Goal: Information Seeking & Learning: Learn about a topic

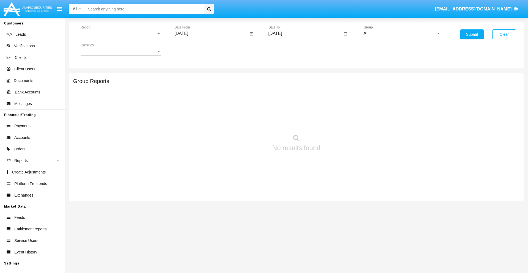
click at [121, 34] on span "Report" at bounding box center [119, 33] width 76 height 5
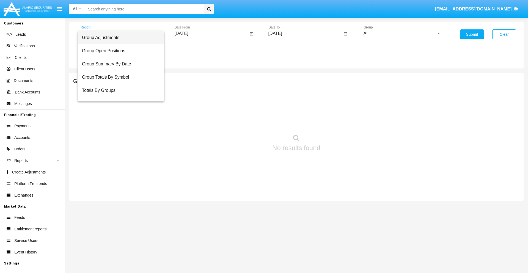
click at [118, 38] on span "Group Adjustments" at bounding box center [121, 37] width 78 height 13
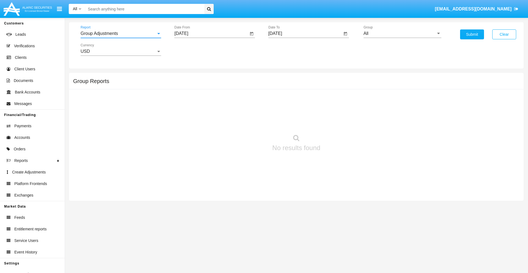
click at [211, 34] on input "[DATE]" at bounding box center [211, 33] width 74 height 5
click at [192, 49] on span "[DATE]" at bounding box center [187, 50] width 12 height 4
click at [245, 121] on div "2025" at bounding box center [245, 122] width 17 height 10
click at [187, 88] on div "MAY" at bounding box center [187, 89] width 17 height 10
click at [227, 95] on div "15" at bounding box center [227, 95] width 10 height 10
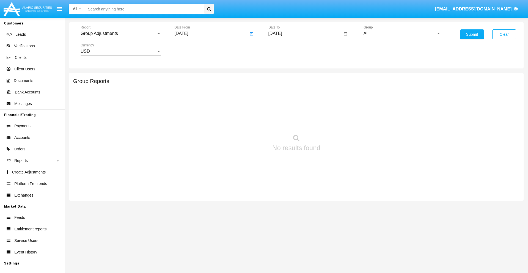
type input "05/15/25"
click at [305, 34] on input "[DATE]" at bounding box center [305, 33] width 74 height 5
click at [286, 49] on span "[DATE]" at bounding box center [281, 50] width 12 height 4
click at [339, 121] on div "2025" at bounding box center [338, 122] width 17 height 10
click at [339, 88] on div "AUG" at bounding box center [338, 89] width 17 height 10
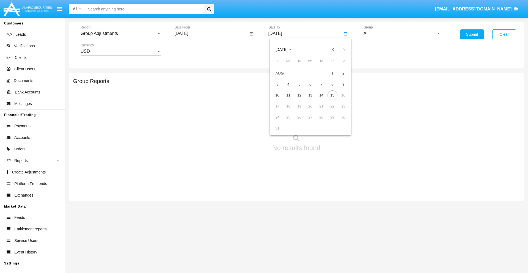
click at [332, 95] on div "15" at bounding box center [332, 95] width 10 height 10
type input "[DATE]"
click at [402, 34] on input "All" at bounding box center [402, 33] width 78 height 5
click at [383, 227] on span "Company AQA" at bounding box center [383, 229] width 29 height 5
type input "Company AQA"
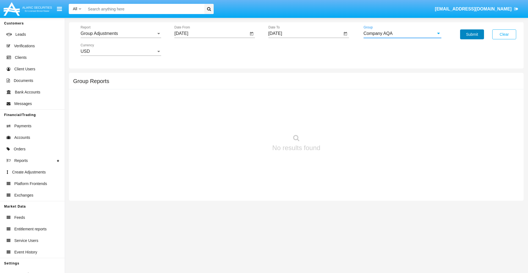
click at [472, 34] on button "Submit" at bounding box center [472, 34] width 24 height 10
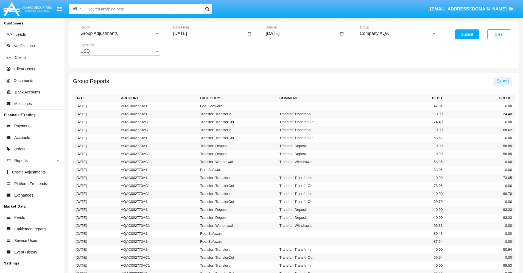
click at [503, 81] on span "Export" at bounding box center [503, 81] width 13 height 5
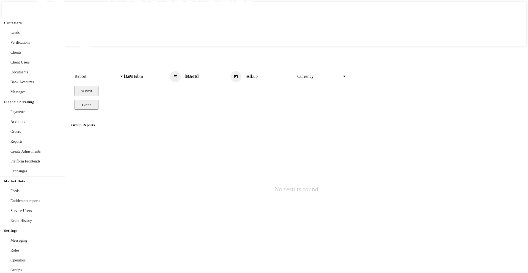
click at [119, 74] on span "Report" at bounding box center [96, 76] width 45 height 5
click at [170, 74] on input "[DATE]" at bounding box center [147, 76] width 46 height 5
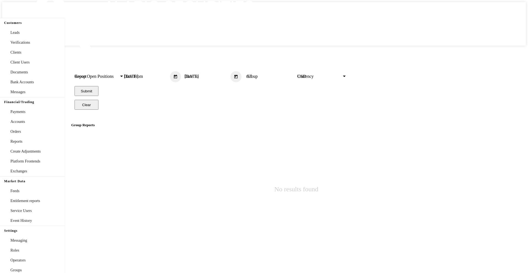
type input "[DATE]"
click at [230, 74] on input "[DATE]" at bounding box center [207, 76] width 46 height 5
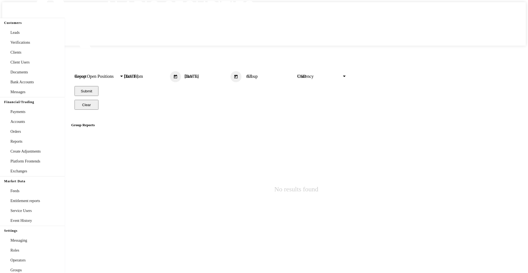
type input "[DATE]"
click at [296, 74] on input "All" at bounding box center [270, 76] width 49 height 5
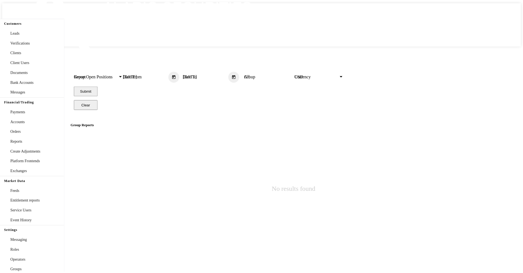
scroll to position [295, 0]
type input "Hammer Web Lite"
click at [98, 86] on button "Submit" at bounding box center [86, 91] width 24 height 10
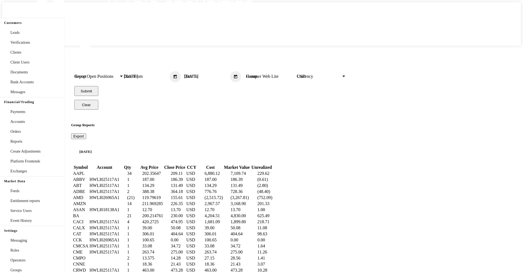
click at [84, 134] on span "Export" at bounding box center [78, 136] width 11 height 4
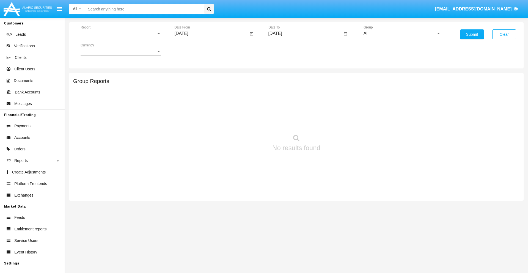
click at [121, 34] on span "Report" at bounding box center [119, 33] width 76 height 5
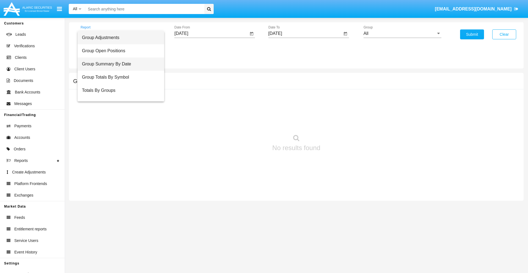
click at [118, 64] on span "Group Summary By Date" at bounding box center [121, 63] width 78 height 13
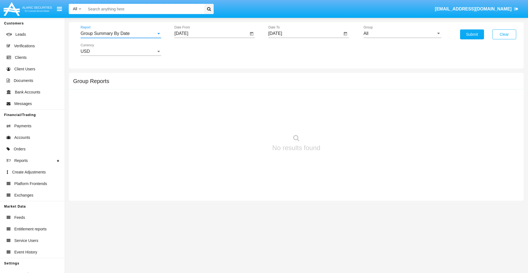
click at [211, 34] on input "[DATE]" at bounding box center [211, 33] width 74 height 5
click at [192, 49] on span "[DATE]" at bounding box center [187, 50] width 12 height 4
click at [245, 121] on div "2025" at bounding box center [245, 122] width 17 height 10
click at [226, 88] on div "[DATE]" at bounding box center [225, 89] width 17 height 10
click at [205, 106] on div "15" at bounding box center [205, 106] width 10 height 10
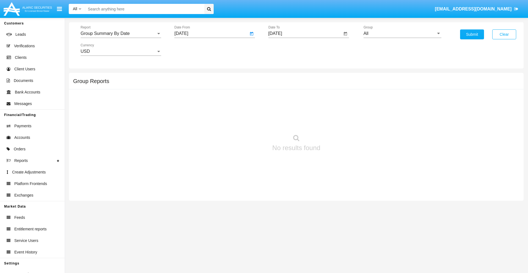
type input "[DATE]"
click at [305, 34] on input "[DATE]" at bounding box center [305, 33] width 74 height 5
click at [286, 49] on span "[DATE]" at bounding box center [281, 50] width 12 height 4
click at [339, 121] on div "2025" at bounding box center [338, 122] width 17 height 10
click at [339, 88] on div "AUG" at bounding box center [338, 89] width 17 height 10
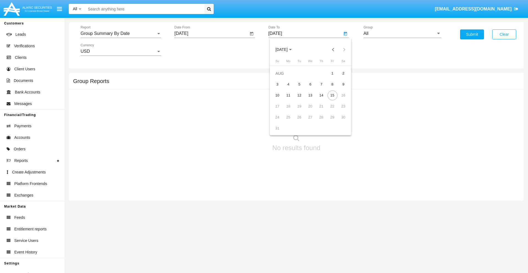
click at [332, 95] on div "15" at bounding box center [332, 95] width 10 height 10
type input "[DATE]"
click at [402, 34] on input "All" at bounding box center [402, 33] width 78 height 5
type input "Hammer Web Lite"
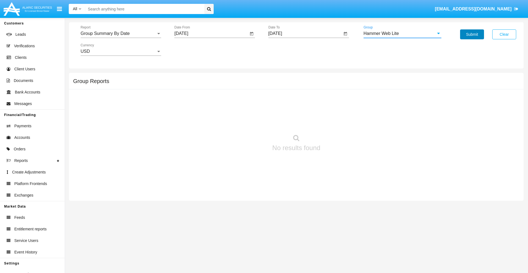
click at [472, 34] on button "Submit" at bounding box center [472, 34] width 24 height 10
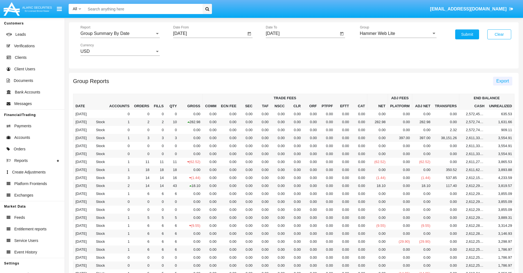
click at [503, 81] on span "Export" at bounding box center [503, 81] width 13 height 5
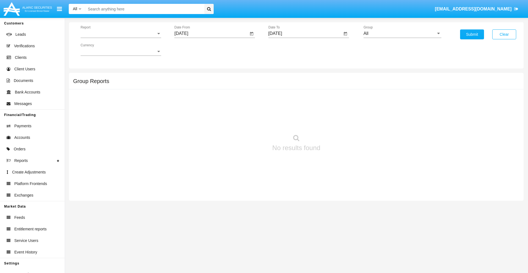
click at [121, 34] on span "Report" at bounding box center [119, 33] width 76 height 5
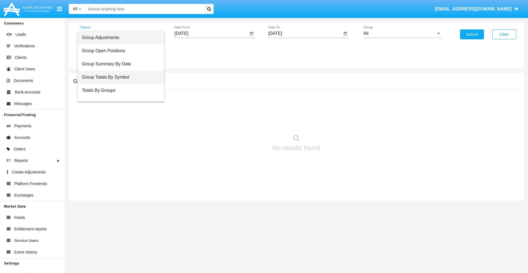
click at [118, 77] on span "Group Totals By Symbol" at bounding box center [121, 77] width 78 height 13
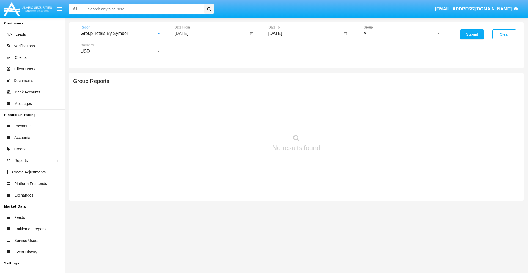
click at [211, 34] on input "[DATE]" at bounding box center [211, 33] width 74 height 5
click at [192, 49] on span "[DATE]" at bounding box center [187, 50] width 12 height 4
click at [245, 121] on div "2025" at bounding box center [245, 122] width 17 height 10
click at [226, 88] on div "[DATE]" at bounding box center [225, 89] width 17 height 10
click at [205, 106] on div "15" at bounding box center [205, 106] width 10 height 10
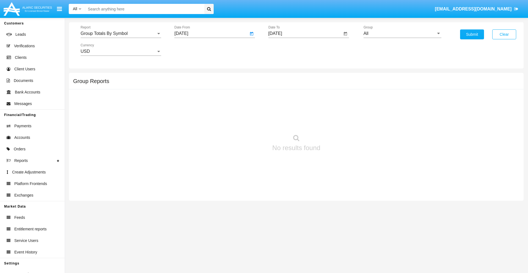
type input "07/15/25"
click at [305, 34] on input "[DATE]" at bounding box center [305, 33] width 74 height 5
click at [286, 49] on span "[DATE]" at bounding box center [281, 50] width 12 height 4
click at [339, 121] on div "2025" at bounding box center [338, 122] width 17 height 10
click at [339, 88] on div "AUG" at bounding box center [338, 89] width 17 height 10
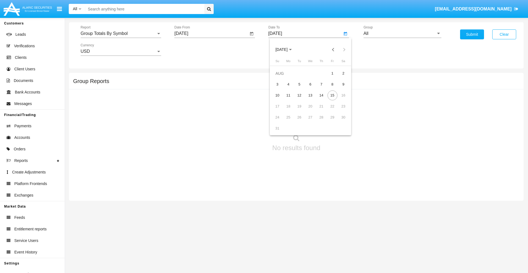
click at [332, 95] on div "15" at bounding box center [332, 95] width 10 height 10
type input "08/15/25"
click at [402, 34] on input "All" at bounding box center [402, 33] width 78 height 5
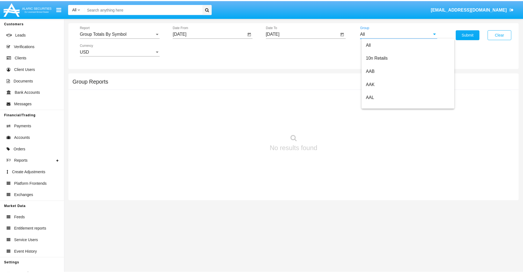
scroll to position [295, 0]
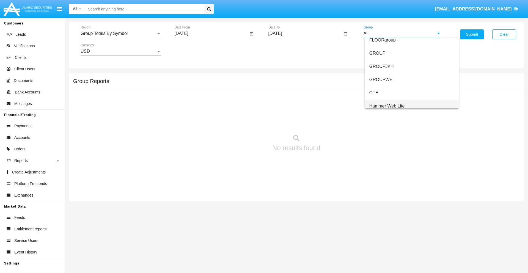
click at [387, 106] on span "Hammer Web Lite" at bounding box center [386, 106] width 35 height 5
type input "Hammer Web Lite"
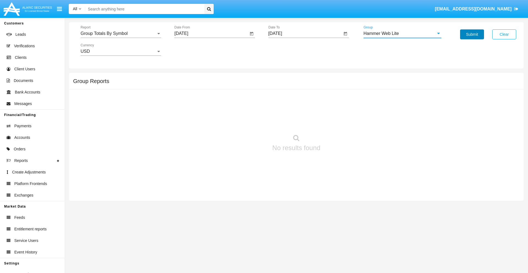
click at [472, 34] on button "Submit" at bounding box center [472, 34] width 24 height 10
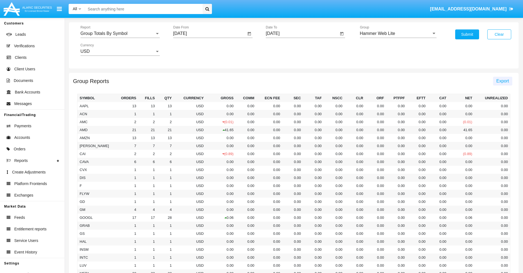
click at [503, 81] on span "Export" at bounding box center [503, 81] width 13 height 5
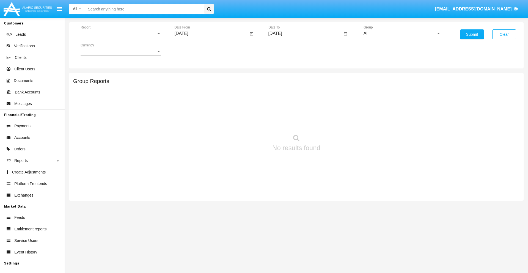
click at [121, 34] on span "Report" at bounding box center [119, 33] width 76 height 5
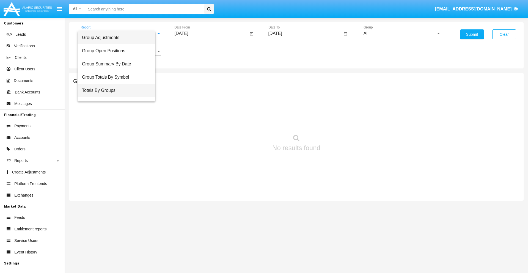
click at [118, 90] on span "Totals By Groups" at bounding box center [116, 90] width 69 height 13
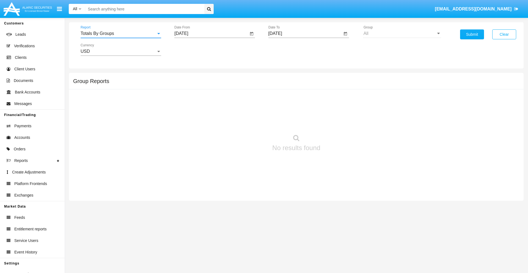
click at [211, 34] on input "[DATE]" at bounding box center [211, 33] width 74 height 5
click at [192, 49] on span "[DATE]" at bounding box center [187, 50] width 12 height 4
click at [245, 121] on div "2025" at bounding box center [245, 122] width 17 height 10
click at [226, 88] on div "[DATE]" at bounding box center [225, 89] width 17 height 10
click at [227, 128] on div "31" at bounding box center [227, 128] width 10 height 10
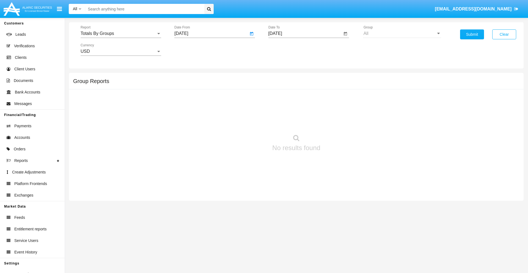
type input "[DATE]"
click at [305, 34] on input "[DATE]" at bounding box center [305, 33] width 74 height 5
click at [286, 49] on span "[DATE]" at bounding box center [281, 50] width 12 height 4
click at [339, 121] on div "2025" at bounding box center [338, 122] width 17 height 10
click at [339, 88] on div "AUG" at bounding box center [338, 89] width 17 height 10
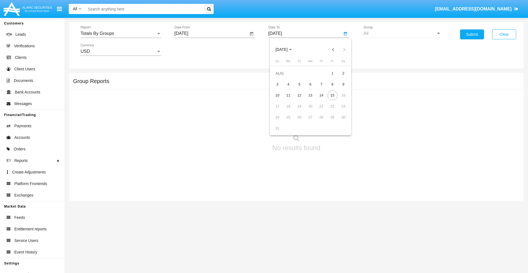
click at [332, 95] on div "15" at bounding box center [332, 95] width 10 height 10
type input "[DATE]"
click at [472, 34] on button "Submit" at bounding box center [472, 34] width 24 height 10
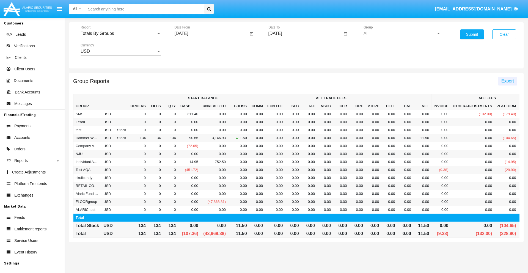
click at [507, 81] on span "Export" at bounding box center [507, 81] width 13 height 5
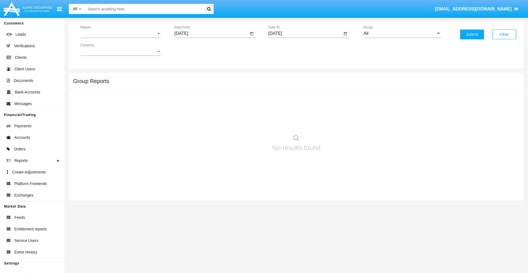
click at [121, 34] on span "Report" at bounding box center [119, 33] width 76 height 5
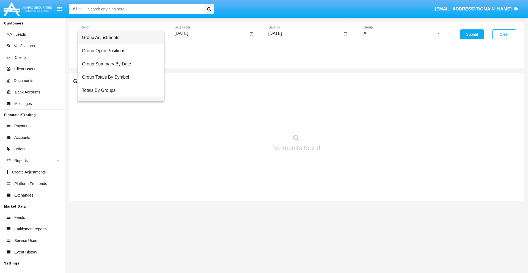
click at [118, 97] on span "Group Fees By Destination" at bounding box center [121, 103] width 78 height 13
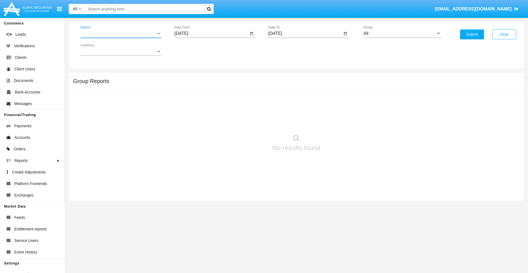
scroll to position [9, 0]
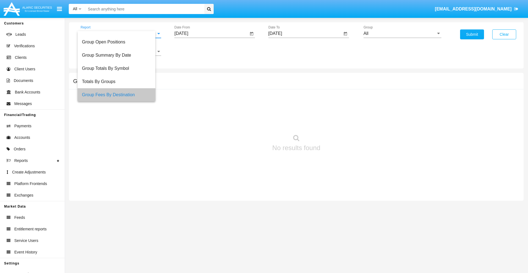
click at [211, 34] on input "[DATE]" at bounding box center [211, 33] width 74 height 5
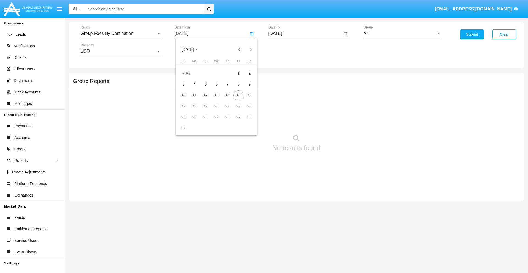
click at [192, 49] on span "[DATE]" at bounding box center [187, 50] width 12 height 4
click at [245, 121] on div "2025" at bounding box center [245, 122] width 17 height 10
click at [207, 88] on div "JUN" at bounding box center [206, 89] width 17 height 10
click at [183, 106] on div "15" at bounding box center [183, 106] width 10 height 10
type input "06/15/25"
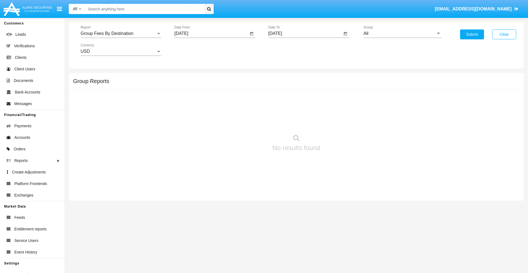
click at [305, 34] on input "[DATE]" at bounding box center [305, 33] width 74 height 5
click at [286, 49] on span "[DATE]" at bounding box center [281, 50] width 12 height 4
click at [339, 121] on div "2025" at bounding box center [338, 122] width 17 height 10
click at [339, 88] on div "AUG" at bounding box center [338, 89] width 17 height 10
click at [332, 95] on div "15" at bounding box center [332, 95] width 10 height 10
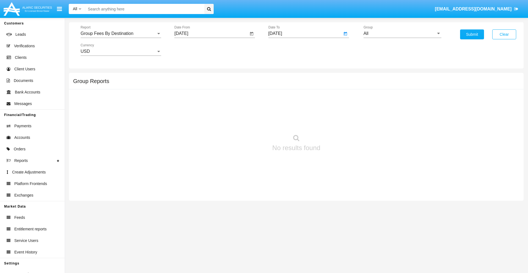
type input "[DATE]"
click at [402, 34] on input "All" at bounding box center [402, 33] width 78 height 5
click at [387, 106] on span "Hammer Web Lite" at bounding box center [386, 106] width 35 height 5
type input "Hammer Web Lite"
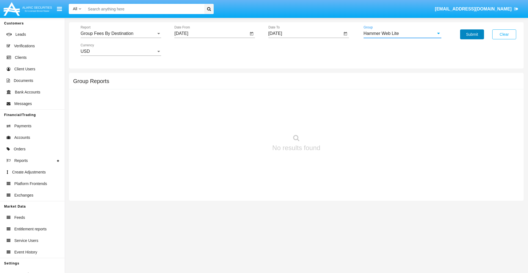
click at [472, 34] on button "Submit" at bounding box center [472, 34] width 24 height 10
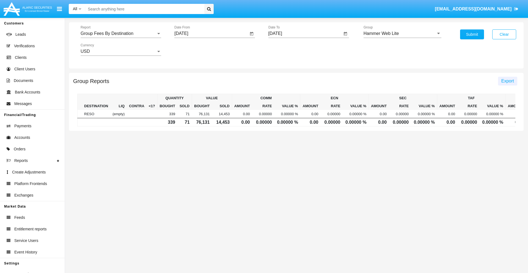
click at [507, 81] on span "Export" at bounding box center [507, 81] width 13 height 5
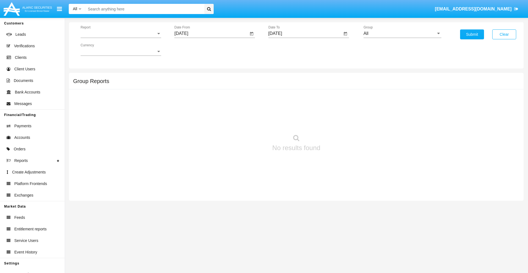
click at [121, 34] on span "Report" at bounding box center [119, 33] width 76 height 5
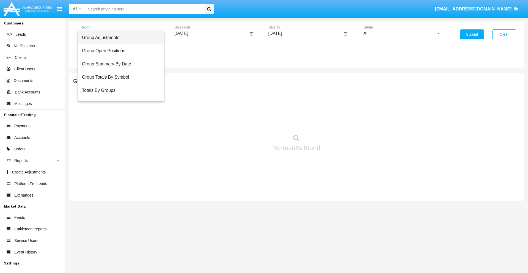
scroll to position [22, 0]
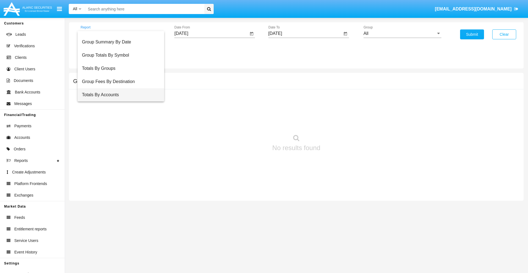
click at [118, 95] on span "Totals By Accounts" at bounding box center [121, 94] width 78 height 13
click at [211, 34] on input "[DATE]" at bounding box center [211, 33] width 74 height 5
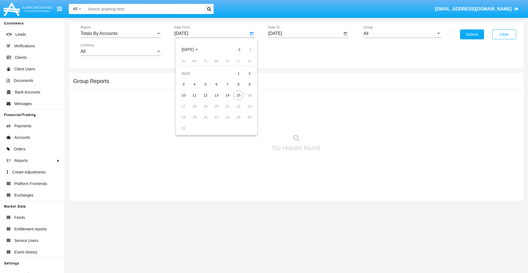
click at [192, 49] on span "[DATE]" at bounding box center [187, 50] width 12 height 4
click at [245, 121] on div "2025" at bounding box center [245, 122] width 17 height 10
click at [226, 88] on div "[DATE]" at bounding box center [225, 89] width 17 height 10
click at [227, 128] on div "31" at bounding box center [227, 128] width 10 height 10
type input "07/31/25"
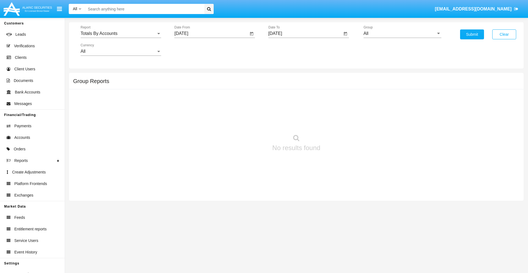
click at [305, 34] on input "[DATE]" at bounding box center [305, 33] width 74 height 5
click at [286, 49] on span "[DATE]" at bounding box center [281, 50] width 12 height 4
click at [339, 121] on div "2025" at bounding box center [338, 122] width 17 height 10
click at [339, 88] on div "AUG" at bounding box center [338, 89] width 17 height 10
click at [332, 95] on div "15" at bounding box center [332, 95] width 10 height 10
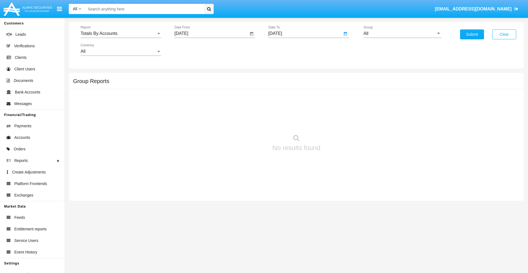
type input "08/15/25"
click at [402, 34] on input "All" at bounding box center [402, 33] width 78 height 5
type input "Hammer Web Lite"
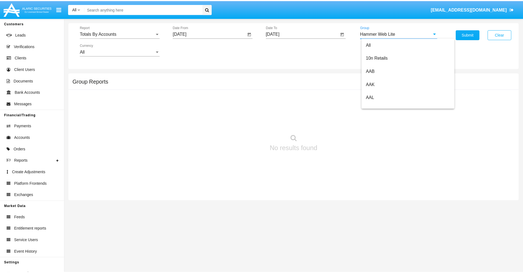
scroll to position [0, 0]
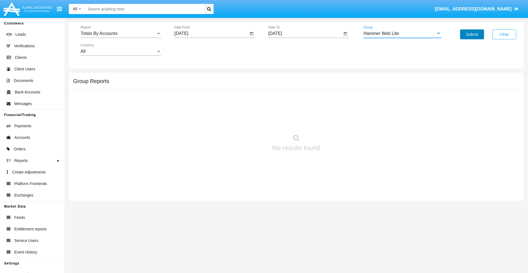
click at [472, 34] on button "Submit" at bounding box center [472, 34] width 24 height 10
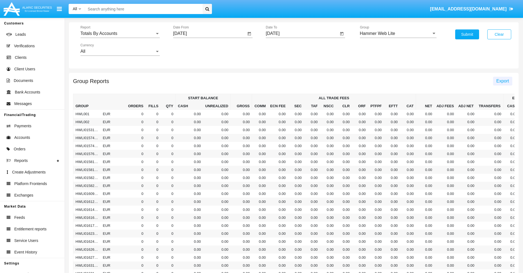
click at [503, 81] on span "Export" at bounding box center [503, 81] width 13 height 5
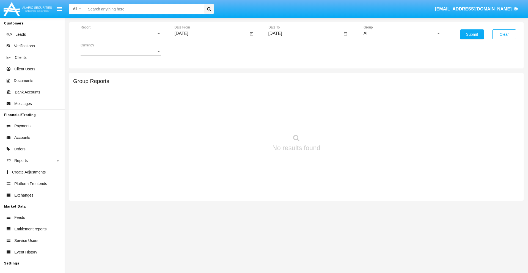
click at [121, 34] on span "Report" at bounding box center [119, 33] width 76 height 5
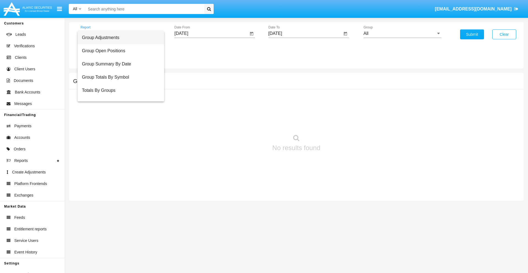
click at [118, 38] on span "Group Adjustments" at bounding box center [121, 37] width 78 height 13
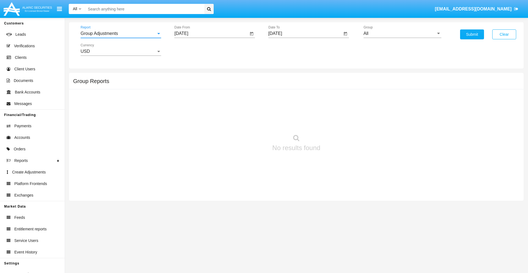
click at [211, 34] on input "[DATE]" at bounding box center [211, 33] width 74 height 5
click at [192, 49] on span "[DATE]" at bounding box center [187, 50] width 12 height 4
click at [207, 110] on div "2019" at bounding box center [206, 111] width 17 height 10
click at [187, 77] on div "JAN" at bounding box center [187, 78] width 17 height 10
click at [205, 84] on div "1" at bounding box center [205, 84] width 10 height 10
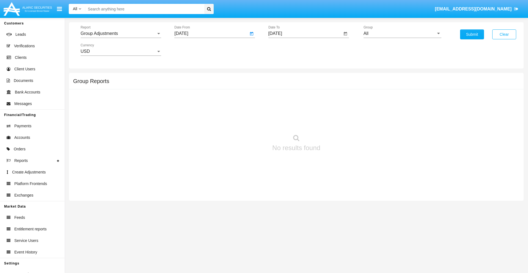
type input "[DATE]"
click at [305, 34] on input "[DATE]" at bounding box center [305, 33] width 74 height 5
click at [286, 49] on span "[DATE]" at bounding box center [281, 50] width 12 height 4
click at [300, 110] on div "2019" at bounding box center [300, 111] width 17 height 10
click at [281, 77] on div "JAN" at bounding box center [281, 78] width 17 height 10
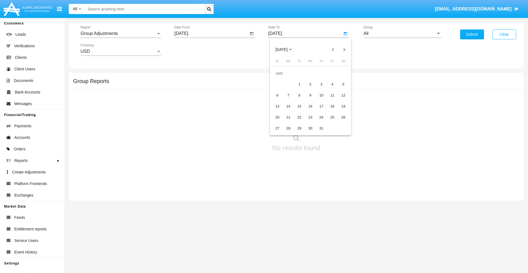
click at [299, 84] on div "1" at bounding box center [299, 84] width 10 height 10
type input "[DATE]"
click at [402, 34] on input "All" at bounding box center [402, 33] width 78 height 5
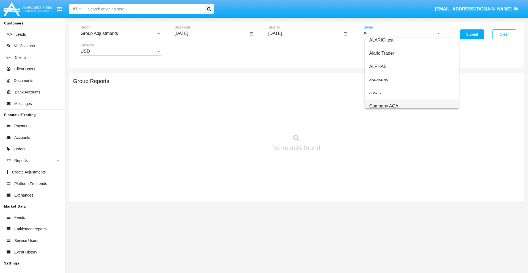
click at [383, 106] on span "Company AQA" at bounding box center [383, 106] width 29 height 5
type input "Company AQA"
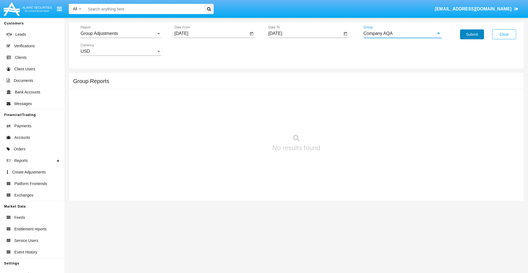
click at [472, 34] on button "Submit" at bounding box center [472, 34] width 24 height 10
click at [121, 34] on span "Report" at bounding box center [119, 33] width 76 height 5
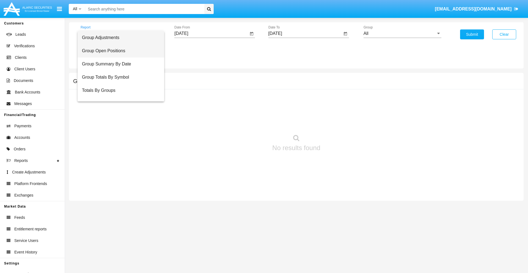
click at [118, 51] on span "Group Open Positions" at bounding box center [121, 50] width 78 height 13
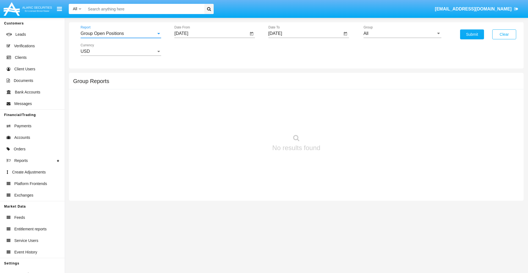
click at [211, 34] on input "[DATE]" at bounding box center [211, 33] width 74 height 5
click at [192, 49] on span "[DATE]" at bounding box center [187, 50] width 12 height 4
click at [207, 110] on div "2019" at bounding box center [206, 111] width 17 height 10
click at [187, 77] on div "JAN" at bounding box center [187, 78] width 17 height 10
click at [205, 84] on div "1" at bounding box center [205, 84] width 10 height 10
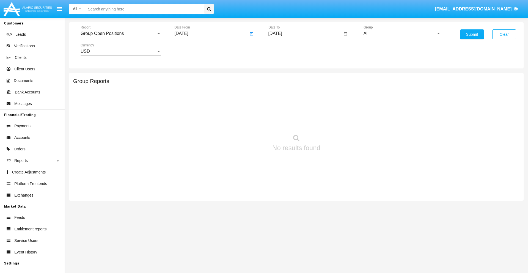
type input "[DATE]"
click at [305, 34] on input "[DATE]" at bounding box center [305, 33] width 74 height 5
click at [286, 49] on span "[DATE]" at bounding box center [281, 50] width 12 height 4
click at [300, 110] on div "2019" at bounding box center [300, 111] width 17 height 10
click at [281, 77] on div "JAN" at bounding box center [281, 78] width 17 height 10
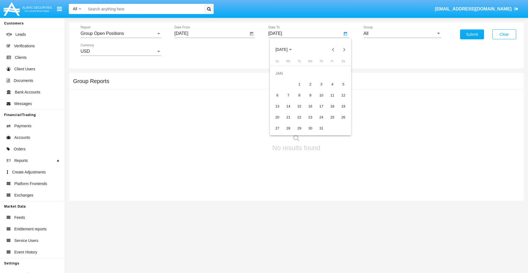
click at [299, 84] on div "1" at bounding box center [299, 84] width 10 height 10
type input "[DATE]"
click at [402, 34] on input "All" at bounding box center [402, 33] width 78 height 5
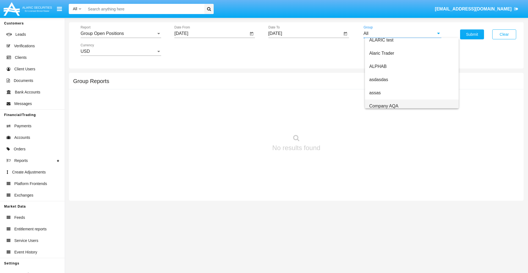
click at [383, 106] on span "Company AQA" at bounding box center [383, 106] width 29 height 5
type input "Company AQA"
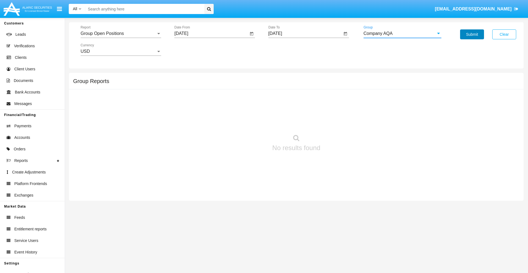
click at [472, 34] on button "Submit" at bounding box center [472, 34] width 24 height 10
click at [121, 34] on span "Report" at bounding box center [119, 33] width 76 height 5
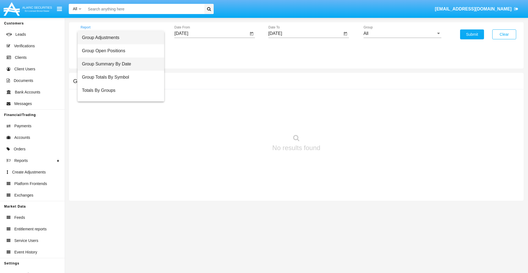
click at [118, 64] on span "Group Summary By Date" at bounding box center [121, 63] width 78 height 13
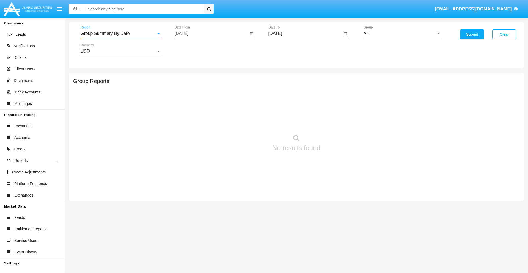
click at [211, 34] on input "[DATE]" at bounding box center [211, 33] width 74 height 5
click at [192, 49] on span "[DATE]" at bounding box center [187, 50] width 12 height 4
click at [207, 110] on div "2019" at bounding box center [206, 111] width 17 height 10
click at [187, 77] on div "JAN" at bounding box center [187, 78] width 17 height 10
click at [205, 84] on div "1" at bounding box center [205, 84] width 10 height 10
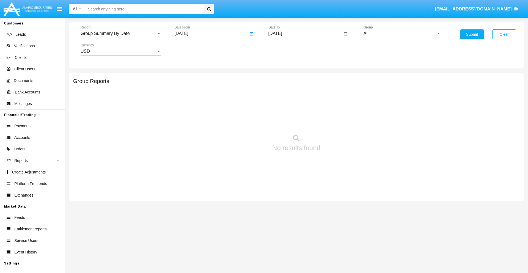
type input "[DATE]"
click at [305, 34] on input "[DATE]" at bounding box center [305, 33] width 74 height 5
click at [286, 49] on span "[DATE]" at bounding box center [281, 50] width 12 height 4
click at [300, 110] on div "2019" at bounding box center [300, 111] width 17 height 10
click at [281, 77] on div "JAN" at bounding box center [281, 78] width 17 height 10
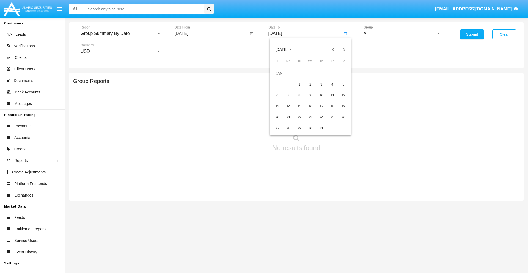
click at [299, 84] on div "1" at bounding box center [299, 84] width 10 height 10
type input "[DATE]"
click at [402, 34] on input "All" at bounding box center [402, 33] width 78 height 5
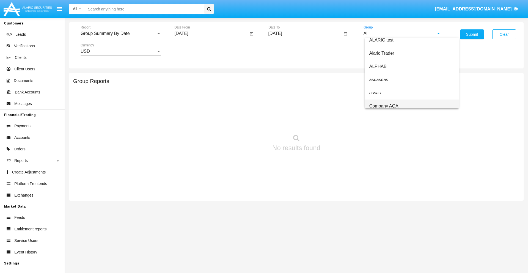
click at [383, 106] on span "Company AQA" at bounding box center [383, 106] width 29 height 5
type input "Company AQA"
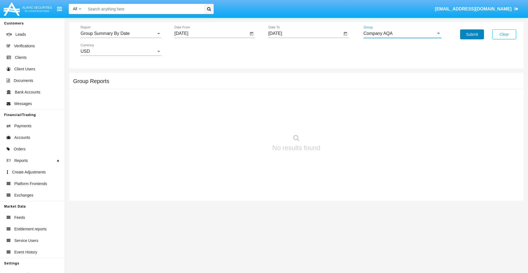
click at [472, 34] on button "Submit" at bounding box center [472, 34] width 24 height 10
click at [121, 34] on span "Report" at bounding box center [119, 33] width 76 height 5
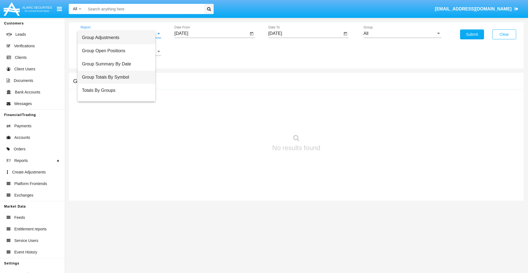
click at [118, 77] on span "Group Totals By Symbol" at bounding box center [116, 77] width 69 height 13
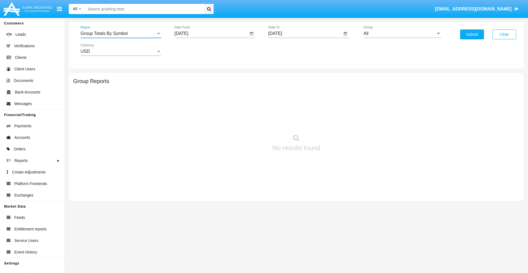
click at [211, 34] on input "[DATE]" at bounding box center [211, 33] width 74 height 5
click at [192, 49] on span "[DATE]" at bounding box center [187, 50] width 12 height 4
click at [207, 110] on div "2019" at bounding box center [206, 111] width 17 height 10
click at [187, 77] on div "JAN" at bounding box center [187, 78] width 17 height 10
click at [205, 84] on div "1" at bounding box center [205, 84] width 10 height 10
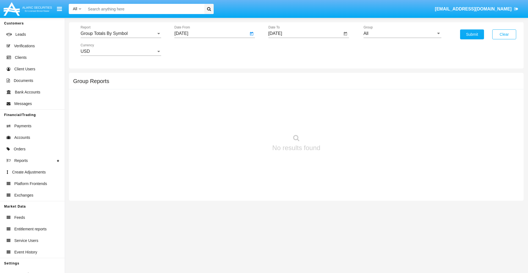
type input "01/01/19"
click at [305, 34] on input "[DATE]" at bounding box center [305, 33] width 74 height 5
click at [286, 49] on span "AUG 2025" at bounding box center [281, 50] width 12 height 4
click at [300, 110] on div "2019" at bounding box center [300, 111] width 17 height 10
click at [281, 77] on div "JAN" at bounding box center [281, 78] width 17 height 10
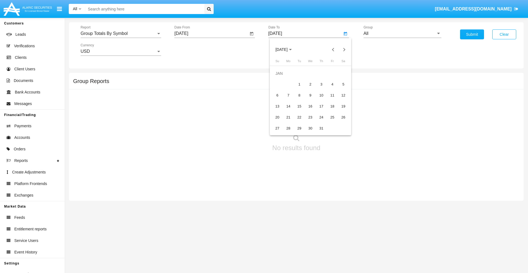
click at [299, 84] on div "1" at bounding box center [299, 84] width 10 height 10
type input "01/01/19"
click at [402, 34] on input "All" at bounding box center [402, 33] width 78 height 5
click at [383, 227] on span "Company AQA" at bounding box center [383, 229] width 29 height 5
type input "Company AQA"
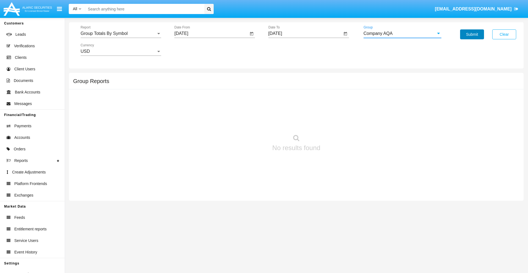
click at [472, 34] on button "Submit" at bounding box center [472, 34] width 24 height 10
click at [121, 34] on span "Report" at bounding box center [119, 33] width 76 height 5
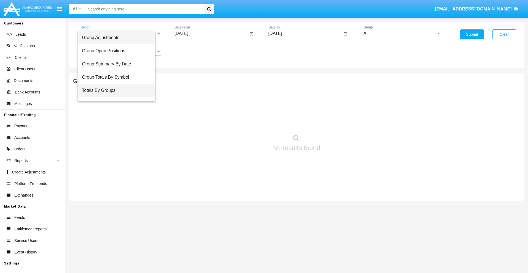
click at [118, 90] on span "Totals By Groups" at bounding box center [116, 90] width 69 height 13
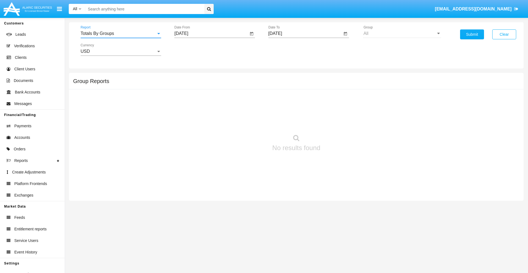
click at [211, 34] on input "[DATE]" at bounding box center [211, 33] width 74 height 5
click at [192, 49] on span "[DATE]" at bounding box center [187, 50] width 12 height 4
click at [207, 110] on div "2019" at bounding box center [206, 111] width 17 height 10
click at [187, 77] on div "JAN" at bounding box center [187, 78] width 17 height 10
click at [205, 84] on div "1" at bounding box center [205, 84] width 10 height 10
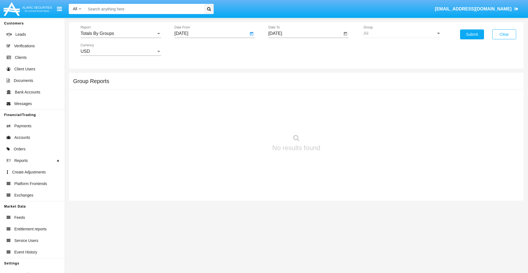
type input "[DATE]"
click at [305, 34] on input "[DATE]" at bounding box center [305, 33] width 74 height 5
click at [286, 49] on span "[DATE]" at bounding box center [281, 50] width 12 height 4
click at [300, 110] on div "2019" at bounding box center [300, 111] width 17 height 10
click at [281, 77] on div "JAN" at bounding box center [281, 78] width 17 height 10
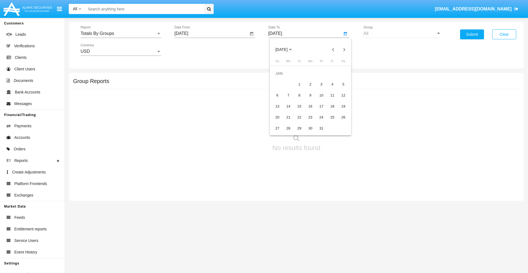
click at [299, 84] on div "1" at bounding box center [299, 84] width 10 height 10
type input "[DATE]"
click at [472, 34] on button "Submit" at bounding box center [472, 34] width 24 height 10
click at [121, 34] on span "Report" at bounding box center [119, 33] width 76 height 5
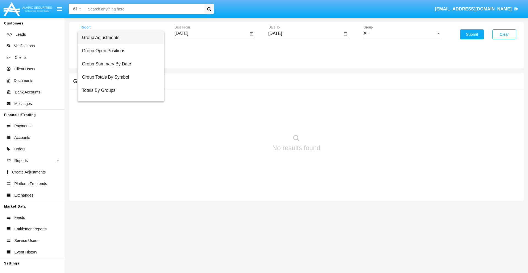
scroll to position [9, 0]
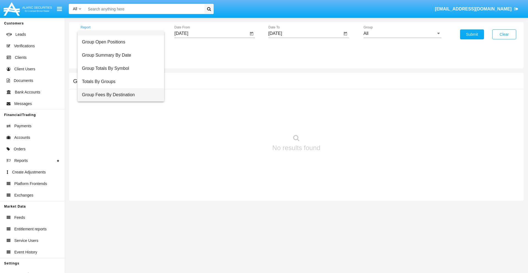
click at [118, 95] on span "Group Fees By Destination" at bounding box center [121, 94] width 78 height 13
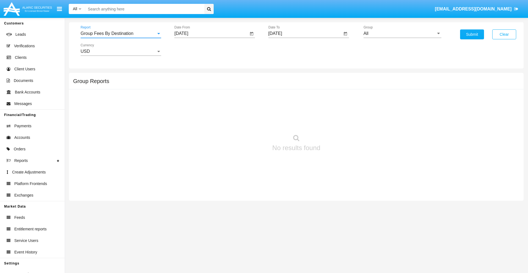
click at [211, 34] on input "[DATE]" at bounding box center [211, 33] width 74 height 5
click at [192, 49] on span "[DATE]" at bounding box center [187, 50] width 12 height 4
click at [207, 110] on div "2019" at bounding box center [206, 111] width 17 height 10
click at [187, 77] on div "JAN" at bounding box center [187, 78] width 17 height 10
click at [205, 84] on div "1" at bounding box center [205, 84] width 10 height 10
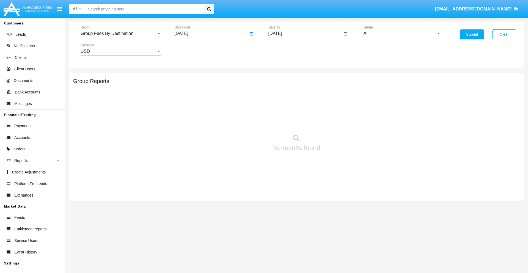
type input "[DATE]"
click at [305, 34] on input "[DATE]" at bounding box center [305, 33] width 74 height 5
click at [286, 49] on span "[DATE]" at bounding box center [281, 50] width 12 height 4
click at [300, 110] on div "2019" at bounding box center [300, 111] width 17 height 10
click at [281, 77] on div "JAN" at bounding box center [281, 78] width 17 height 10
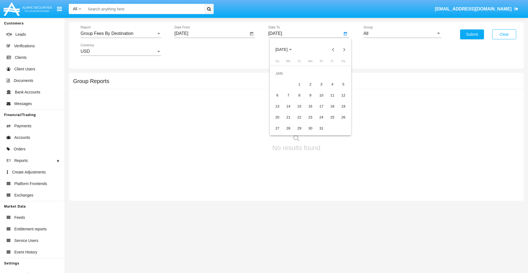
click at [299, 84] on div "1" at bounding box center [299, 84] width 10 height 10
type input "01/01/19"
click at [402, 34] on input "All" at bounding box center [402, 33] width 78 height 5
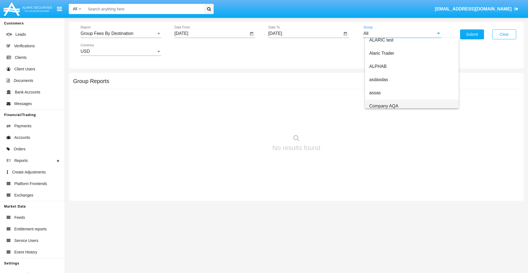
click at [383, 106] on span "Company AQA" at bounding box center [383, 106] width 29 height 5
type input "Company AQA"
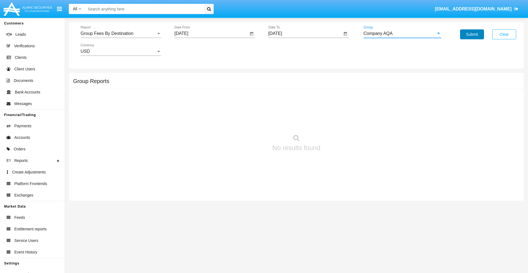
click at [472, 34] on button "Submit" at bounding box center [472, 34] width 24 height 10
click at [121, 34] on span "Report" at bounding box center [119, 33] width 76 height 5
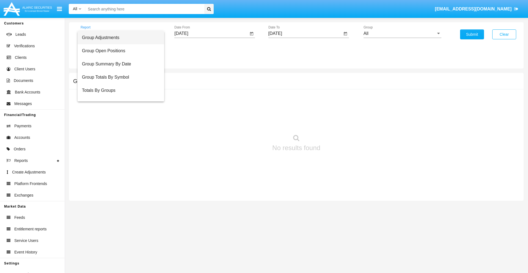
scroll to position [22, 0]
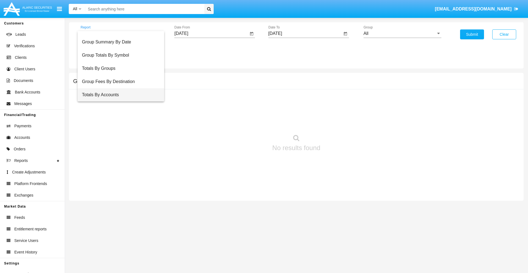
click at [118, 95] on span "Totals By Accounts" at bounding box center [121, 94] width 78 height 13
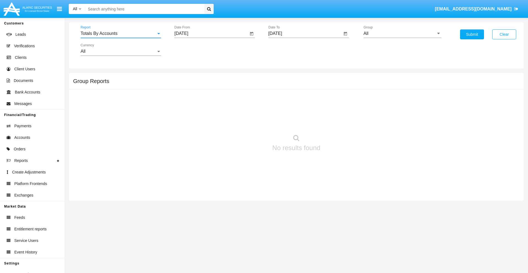
click at [211, 34] on input "[DATE]" at bounding box center [211, 33] width 74 height 5
click at [192, 49] on span "[DATE]" at bounding box center [187, 50] width 12 height 4
click at [207, 110] on div "2019" at bounding box center [206, 111] width 17 height 10
click at [187, 77] on div "JAN" at bounding box center [187, 78] width 17 height 10
click at [205, 84] on div "1" at bounding box center [205, 84] width 10 height 10
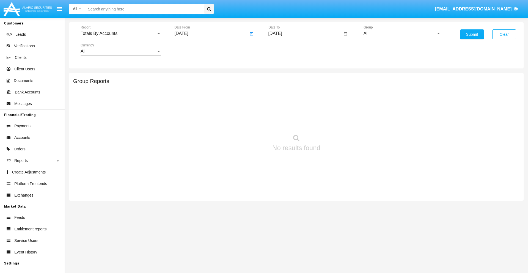
type input "[DATE]"
click at [305, 34] on input "[DATE]" at bounding box center [305, 33] width 74 height 5
click at [286, 49] on span "[DATE]" at bounding box center [281, 50] width 12 height 4
click at [300, 110] on div "2019" at bounding box center [300, 111] width 17 height 10
click at [281, 77] on div "JAN" at bounding box center [281, 78] width 17 height 10
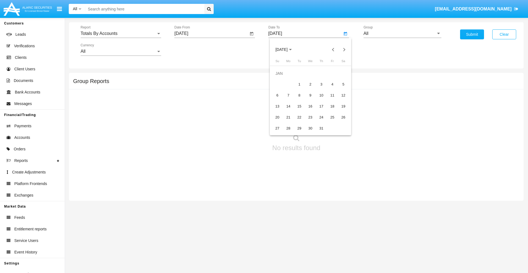
click at [299, 84] on div "1" at bounding box center [299, 84] width 10 height 10
type input "[DATE]"
click at [402, 34] on input "All" at bounding box center [402, 33] width 78 height 5
click at [383, 227] on span "Company AQA" at bounding box center [383, 229] width 29 height 5
type input "Company AQA"
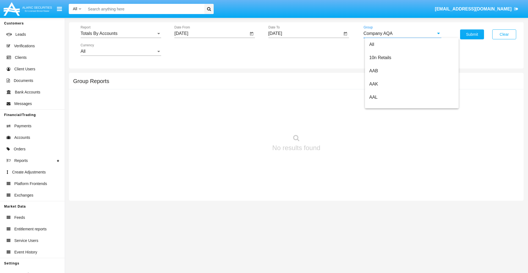
scroll to position [0, 0]
click at [472, 34] on button "Submit" at bounding box center [472, 34] width 24 height 10
click at [121, 34] on span "Report" at bounding box center [119, 33] width 76 height 5
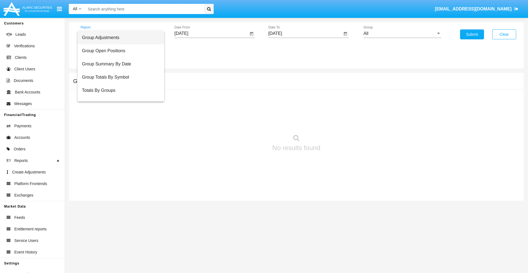
click at [118, 38] on span "Group Adjustments" at bounding box center [121, 37] width 78 height 13
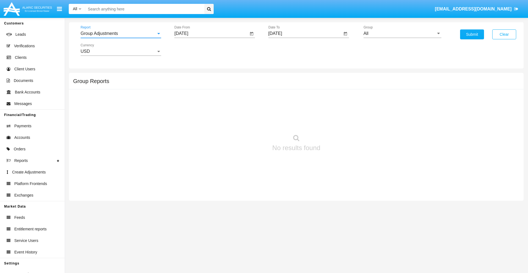
click at [211, 34] on input "[DATE]" at bounding box center [211, 33] width 74 height 5
click at [192, 49] on span "[DATE]" at bounding box center [187, 50] width 12 height 4
click at [245, 121] on div "2025" at bounding box center [245, 122] width 17 height 10
click at [187, 88] on div "MAY" at bounding box center [187, 89] width 17 height 10
click at [227, 95] on div "15" at bounding box center [227, 95] width 10 height 10
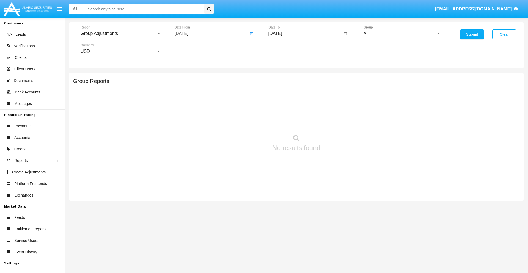
type input "[DATE]"
click at [305, 34] on input "[DATE]" at bounding box center [305, 33] width 74 height 5
click at [286, 49] on span "[DATE]" at bounding box center [281, 50] width 12 height 4
click at [339, 121] on div "2025" at bounding box center [338, 122] width 17 height 10
click at [339, 88] on div "AUG" at bounding box center [338, 89] width 17 height 10
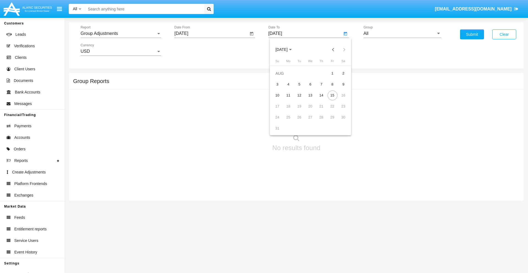
click at [332, 95] on div "15" at bounding box center [332, 95] width 10 height 10
type input "[DATE]"
click at [402, 34] on input "All" at bounding box center [402, 33] width 78 height 5
click at [383, 227] on span "Company AQA" at bounding box center [383, 229] width 29 height 5
type input "Company AQA"
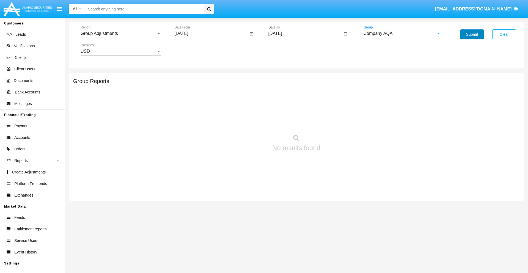
click at [472, 34] on button "Submit" at bounding box center [472, 34] width 24 height 10
click at [121, 34] on span "Report" at bounding box center [119, 33] width 76 height 5
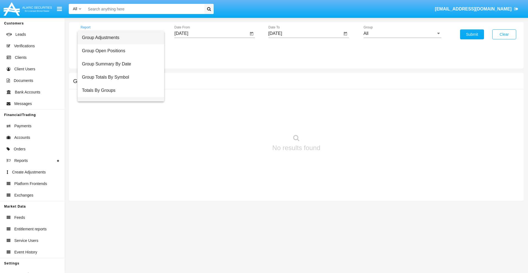
click at [118, 97] on span "Group Fees By Destination" at bounding box center [121, 103] width 78 height 13
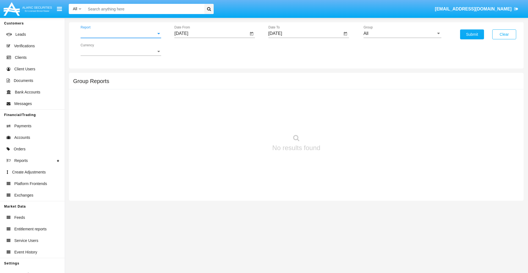
scroll to position [9, 0]
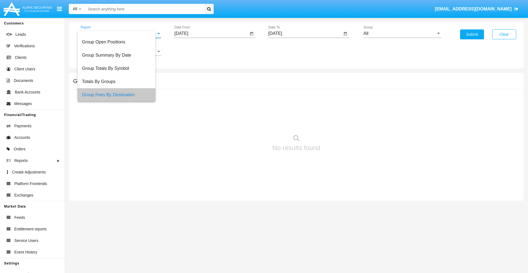
click at [211, 34] on input "[DATE]" at bounding box center [211, 33] width 74 height 5
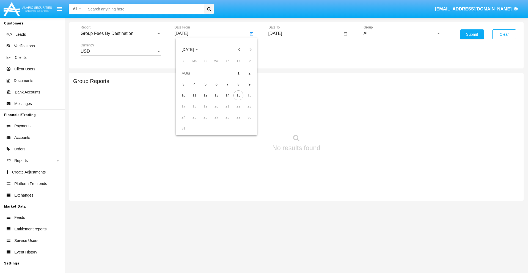
click at [192, 49] on span "[DATE]" at bounding box center [187, 50] width 12 height 4
click at [245, 121] on div "2025" at bounding box center [245, 122] width 17 height 10
click at [207, 88] on div "JUN" at bounding box center [206, 89] width 17 height 10
click at [183, 106] on div "15" at bounding box center [183, 106] width 10 height 10
type input "06/15/25"
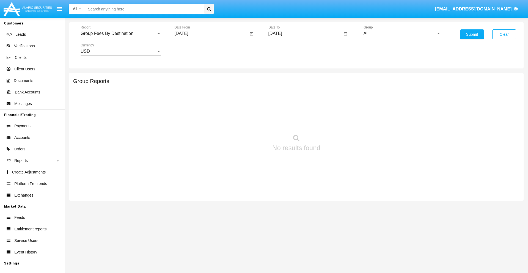
click at [305, 34] on input "[DATE]" at bounding box center [305, 33] width 74 height 5
click at [286, 49] on span "[DATE]" at bounding box center [281, 50] width 12 height 4
click at [339, 121] on div "2025" at bounding box center [338, 122] width 17 height 10
click at [339, 88] on div "AUG" at bounding box center [338, 89] width 17 height 10
click at [332, 95] on div "15" at bounding box center [332, 95] width 10 height 10
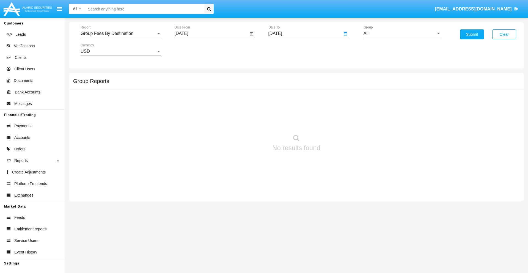
type input "[DATE]"
click at [402, 34] on input "All" at bounding box center [402, 33] width 78 height 5
click at [387, 106] on span "Hammer Web Lite" at bounding box center [386, 106] width 35 height 5
type input "Hammer Web Lite"
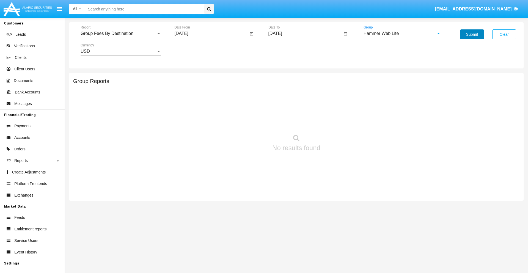
click at [472, 34] on button "Submit" at bounding box center [472, 34] width 24 height 10
click at [121, 34] on span "Report" at bounding box center [119, 33] width 76 height 5
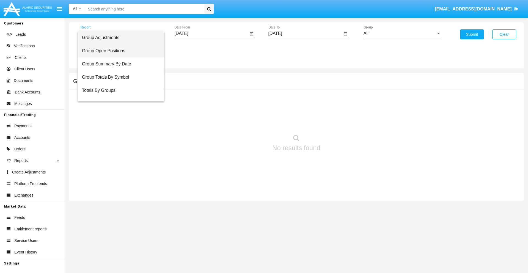
click at [118, 51] on span "Group Open Positions" at bounding box center [121, 50] width 78 height 13
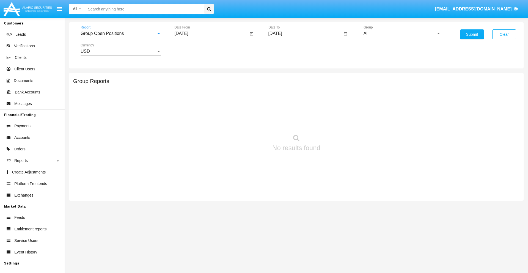
click at [211, 34] on input "[DATE]" at bounding box center [211, 33] width 74 height 5
click at [192, 49] on span "[DATE]" at bounding box center [187, 50] width 12 height 4
click at [245, 121] on div "2025" at bounding box center [245, 122] width 17 height 10
click at [226, 88] on div "[DATE]" at bounding box center [225, 89] width 17 height 10
click at [205, 106] on div "15" at bounding box center [205, 106] width 10 height 10
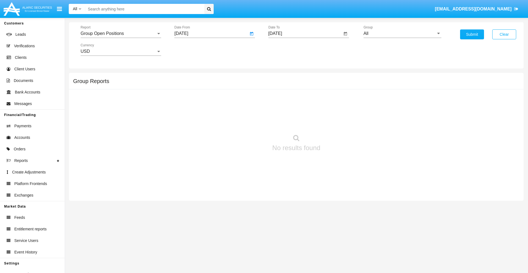
type input "[DATE]"
click at [305, 34] on input "[DATE]" at bounding box center [305, 33] width 74 height 5
click at [286, 49] on span "[DATE]" at bounding box center [281, 50] width 12 height 4
click at [339, 121] on div "2025" at bounding box center [338, 122] width 17 height 10
click at [339, 88] on div "AUG" at bounding box center [338, 89] width 17 height 10
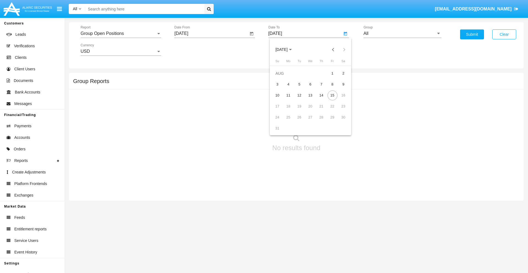
click at [332, 95] on div "15" at bounding box center [332, 95] width 10 height 10
type input "[DATE]"
click at [402, 34] on input "All" at bounding box center [402, 33] width 78 height 5
type input "Hammer Web Lite"
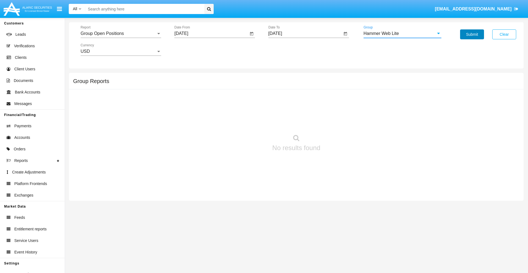
click at [472, 34] on button "Submit" at bounding box center [472, 34] width 24 height 10
click at [121, 34] on span "Report" at bounding box center [119, 33] width 76 height 5
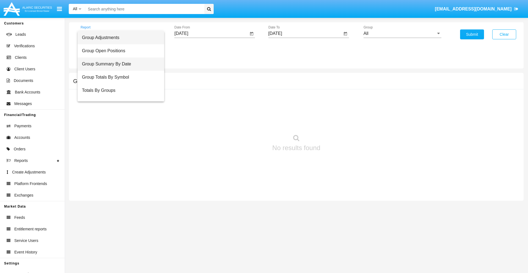
click at [118, 64] on span "Group Summary By Date" at bounding box center [121, 63] width 78 height 13
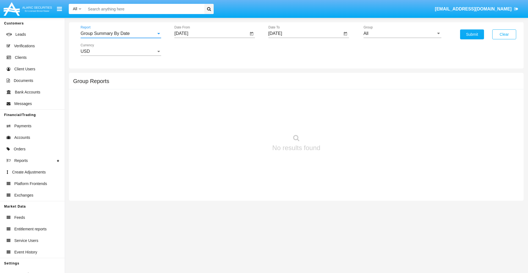
click at [211, 34] on input "[DATE]" at bounding box center [211, 33] width 74 height 5
click at [192, 49] on span "[DATE]" at bounding box center [187, 50] width 12 height 4
click at [245, 121] on div "2025" at bounding box center [245, 122] width 17 height 10
click at [226, 88] on div "JUL" at bounding box center [225, 89] width 17 height 10
click at [205, 106] on div "15" at bounding box center [205, 106] width 10 height 10
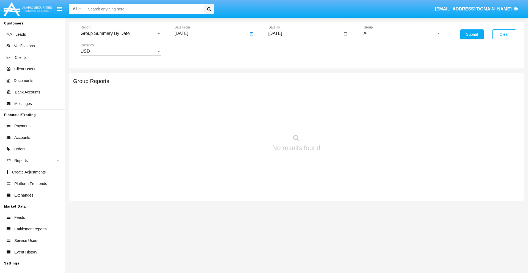
type input "07/15/25"
click at [305, 34] on input "[DATE]" at bounding box center [305, 33] width 74 height 5
click at [286, 49] on span "AUG 2025" at bounding box center [281, 50] width 12 height 4
click at [339, 121] on div "2025" at bounding box center [338, 122] width 17 height 10
click at [339, 88] on div "AUG" at bounding box center [338, 89] width 17 height 10
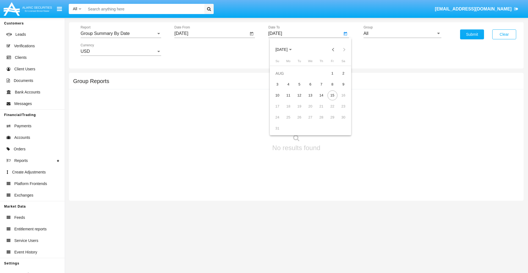
click at [332, 95] on div "15" at bounding box center [332, 95] width 10 height 10
type input "08/15/25"
click at [402, 34] on input "All" at bounding box center [402, 33] width 78 height 5
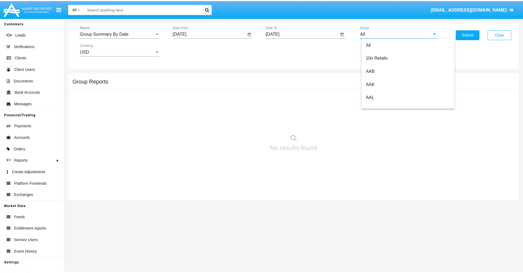
scroll to position [295, 0]
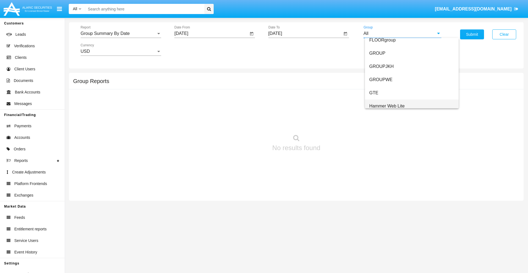
click at [387, 106] on span "Hammer Web Lite" at bounding box center [386, 106] width 35 height 5
type input "Hammer Web Lite"
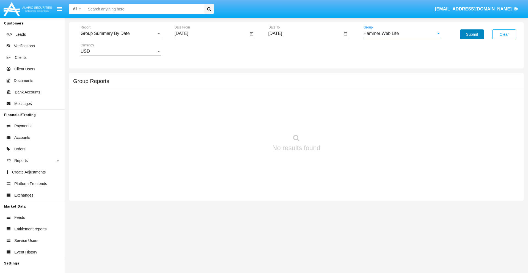
click at [472, 34] on button "Submit" at bounding box center [472, 34] width 24 height 10
click at [121, 34] on span "Report" at bounding box center [119, 33] width 76 height 5
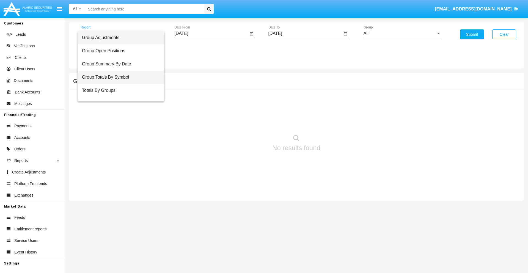
click at [118, 77] on span "Group Totals By Symbol" at bounding box center [121, 77] width 78 height 13
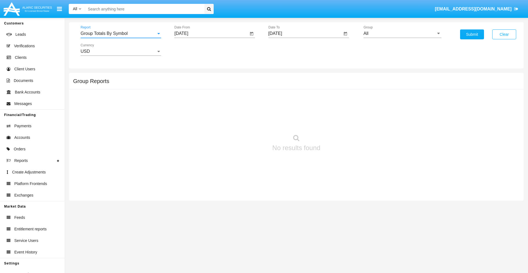
click at [211, 34] on input "[DATE]" at bounding box center [211, 33] width 74 height 5
click at [192, 49] on span "[DATE]" at bounding box center [187, 50] width 12 height 4
click at [245, 121] on div "2025" at bounding box center [245, 122] width 17 height 10
click at [226, 88] on div "[DATE]" at bounding box center [225, 89] width 17 height 10
click at [205, 106] on div "15" at bounding box center [205, 106] width 10 height 10
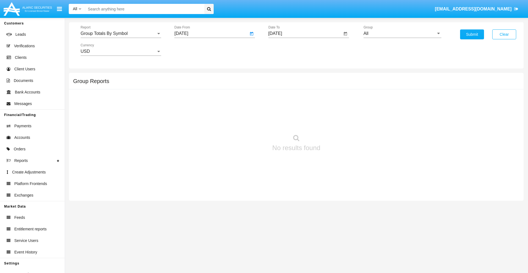
type input "[DATE]"
click at [305, 34] on input "[DATE]" at bounding box center [305, 33] width 74 height 5
click at [286, 49] on span "[DATE]" at bounding box center [281, 50] width 12 height 4
click at [339, 121] on div "2025" at bounding box center [338, 122] width 17 height 10
click at [339, 88] on div "AUG" at bounding box center [338, 89] width 17 height 10
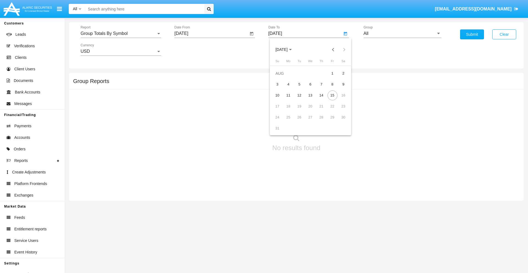
click at [332, 95] on div "15" at bounding box center [332, 95] width 10 height 10
type input "[DATE]"
click at [402, 34] on input "All" at bounding box center [402, 33] width 78 height 5
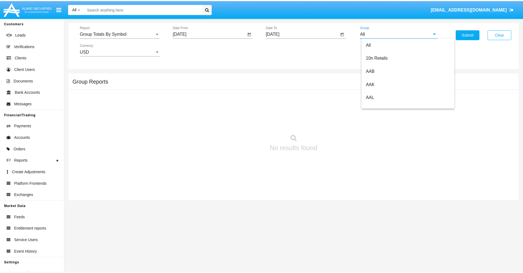
scroll to position [295, 0]
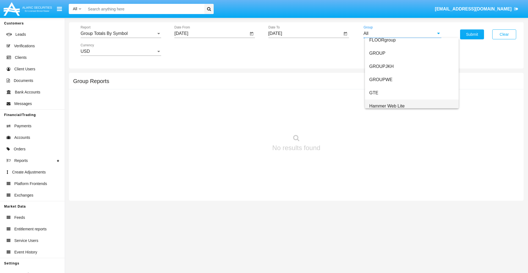
click at [387, 106] on span "Hammer Web Lite" at bounding box center [386, 106] width 35 height 5
type input "Hammer Web Lite"
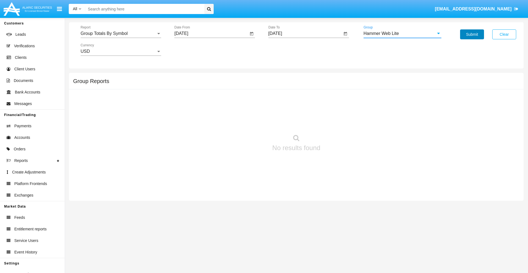
click at [472, 34] on button "Submit" at bounding box center [472, 34] width 24 height 10
click at [121, 34] on span "Report" at bounding box center [119, 33] width 76 height 5
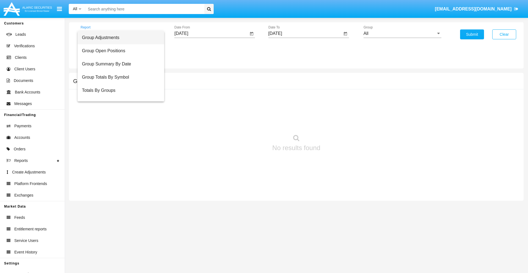
scroll to position [22, 0]
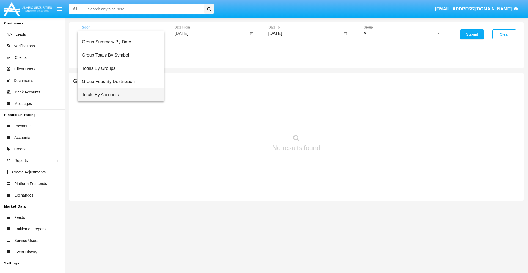
click at [118, 95] on span "Totals By Accounts" at bounding box center [121, 94] width 78 height 13
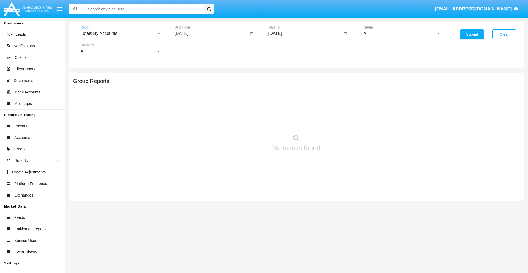
click at [211, 34] on input "[DATE]" at bounding box center [211, 33] width 74 height 5
click at [192, 49] on span "[DATE]" at bounding box center [187, 50] width 12 height 4
click at [245, 121] on div "2025" at bounding box center [245, 122] width 17 height 10
click at [226, 88] on div "JUL" at bounding box center [225, 89] width 17 height 10
click at [227, 128] on div "31" at bounding box center [227, 128] width 10 height 10
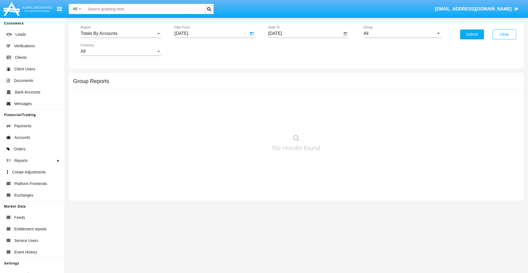
type input "07/31/25"
click at [305, 34] on input "[DATE]" at bounding box center [305, 33] width 74 height 5
click at [286, 49] on span "AUG 2025" at bounding box center [281, 50] width 12 height 4
click at [339, 121] on div "2025" at bounding box center [338, 122] width 17 height 10
click at [339, 88] on div "AUG" at bounding box center [338, 89] width 17 height 10
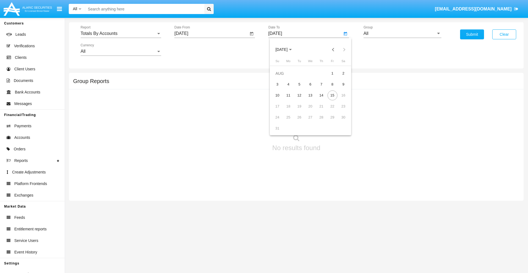
click at [332, 95] on div "15" at bounding box center [332, 95] width 10 height 10
type input "08/15/25"
click at [402, 34] on input "All" at bounding box center [402, 33] width 78 height 5
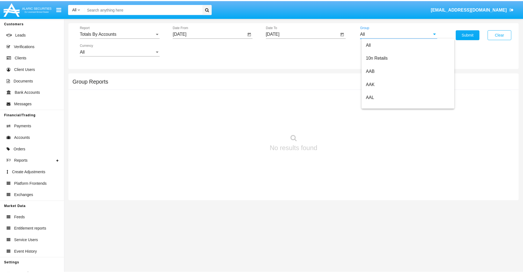
scroll to position [295, 0]
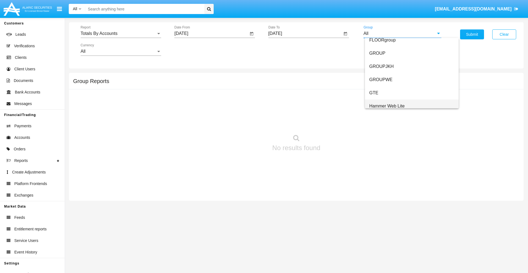
click at [387, 106] on span "Hammer Web Lite" at bounding box center [386, 106] width 35 height 5
type input "Hammer Web Lite"
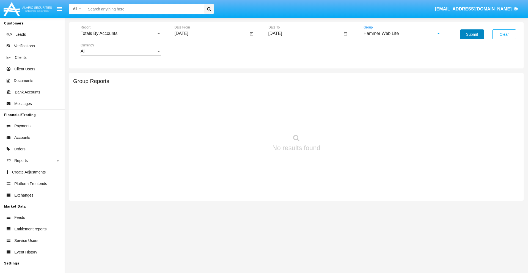
click at [472, 34] on button "Submit" at bounding box center [472, 34] width 24 height 10
click at [121, 34] on span "Report" at bounding box center [119, 33] width 76 height 5
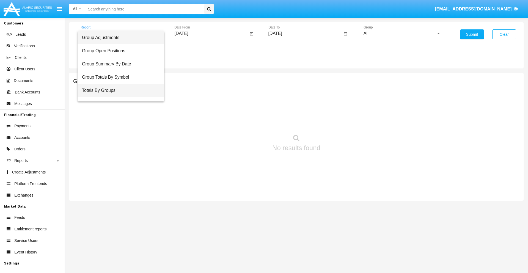
click at [118, 90] on span "Totals By Groups" at bounding box center [121, 90] width 78 height 13
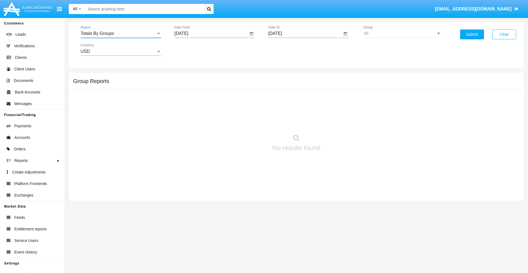
click at [211, 34] on input "[DATE]" at bounding box center [211, 33] width 74 height 5
click at [192, 49] on span "[DATE]" at bounding box center [187, 50] width 12 height 4
click at [245, 121] on div "2025" at bounding box center [245, 122] width 17 height 10
click at [226, 88] on div "[DATE]" at bounding box center [225, 89] width 17 height 10
click at [227, 128] on div "31" at bounding box center [227, 128] width 10 height 10
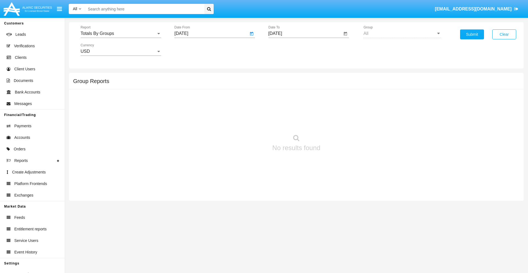
type input "[DATE]"
click at [305, 34] on input "[DATE]" at bounding box center [305, 33] width 74 height 5
click at [286, 49] on span "[DATE]" at bounding box center [281, 50] width 12 height 4
click at [339, 121] on div "2025" at bounding box center [338, 122] width 17 height 10
click at [339, 88] on div "AUG" at bounding box center [338, 89] width 17 height 10
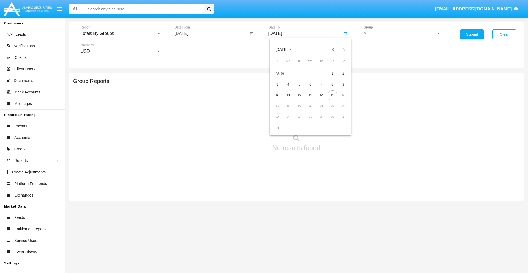
click at [332, 95] on div "15" at bounding box center [332, 95] width 10 height 10
type input "[DATE]"
click at [472, 34] on button "Submit" at bounding box center [472, 34] width 24 height 10
click at [121, 34] on span "Report" at bounding box center [119, 33] width 76 height 5
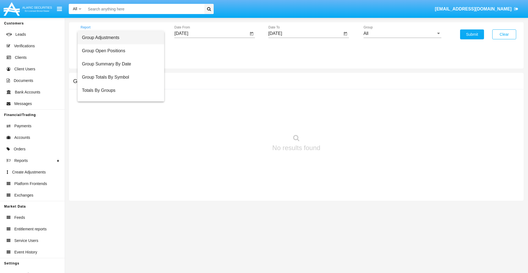
click at [118, 38] on span "Group Adjustments" at bounding box center [121, 37] width 78 height 13
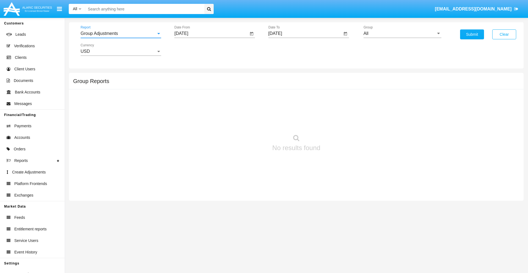
click at [402, 34] on input "All" at bounding box center [402, 33] width 78 height 5
click at [472, 34] on button "Submit" at bounding box center [472, 34] width 24 height 10
click at [121, 34] on span "Report" at bounding box center [119, 33] width 76 height 5
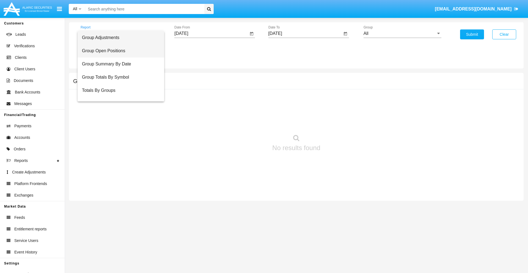
click at [118, 51] on span "Group Open Positions" at bounding box center [121, 50] width 78 height 13
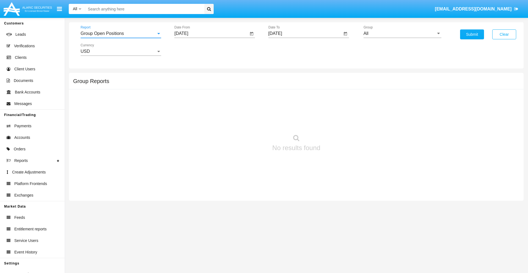
click at [402, 34] on input "All" at bounding box center [402, 33] width 78 height 5
click at [472, 34] on button "Submit" at bounding box center [472, 34] width 24 height 10
click at [121, 34] on span "Report" at bounding box center [119, 33] width 76 height 5
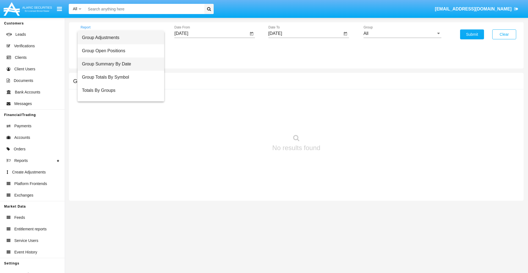
click at [118, 64] on span "Group Summary By Date" at bounding box center [121, 63] width 78 height 13
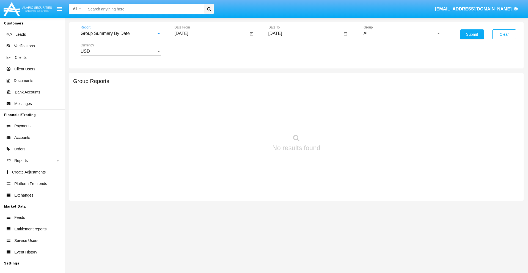
click at [402, 34] on input "All" at bounding box center [402, 33] width 78 height 5
click at [472, 34] on button "Submit" at bounding box center [472, 34] width 24 height 10
click at [121, 34] on span "Report" at bounding box center [119, 33] width 76 height 5
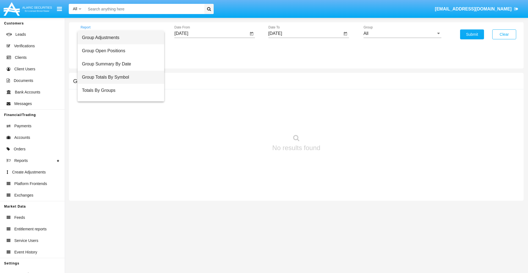
click at [118, 77] on span "Group Totals By Symbol" at bounding box center [121, 77] width 78 height 13
click at [402, 34] on input "All" at bounding box center [402, 33] width 78 height 5
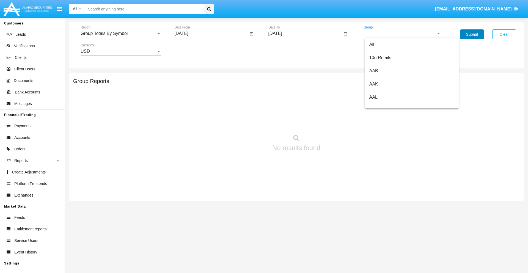
click at [472, 34] on button "Submit" at bounding box center [472, 34] width 24 height 10
click at [121, 34] on span "Report" at bounding box center [119, 33] width 76 height 5
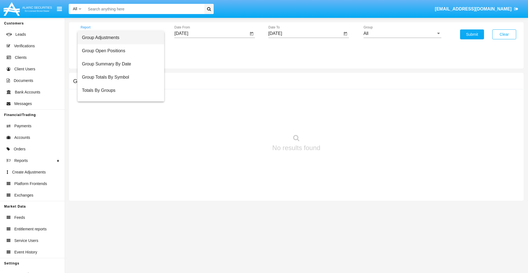
scroll to position [9, 0]
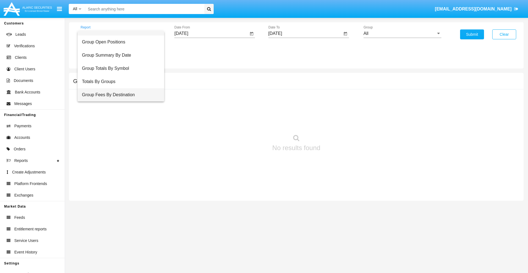
click at [118, 95] on span "Group Fees By Destination" at bounding box center [121, 94] width 78 height 13
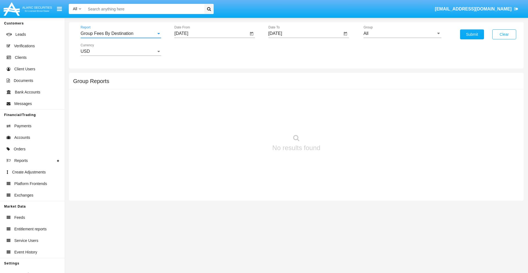
click at [402, 34] on input "All" at bounding box center [402, 33] width 78 height 5
click at [472, 34] on button "Submit" at bounding box center [472, 34] width 24 height 10
